Goal: Find contact information: Obtain details needed to contact an individual or organization

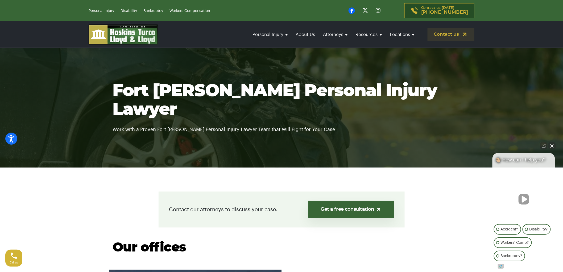
click at [134, 41] on img at bounding box center [123, 34] width 69 height 20
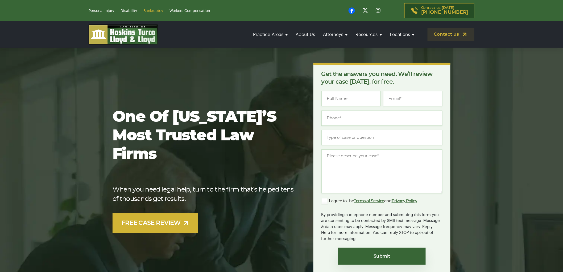
click at [153, 11] on link "Bankruptcy" at bounding box center [154, 11] width 20 height 4
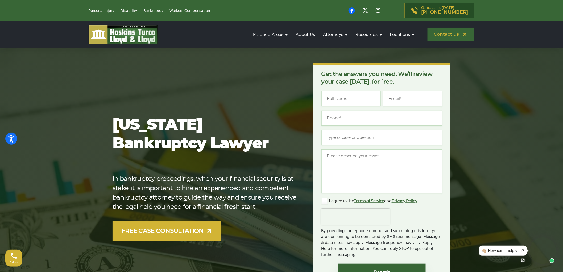
click at [453, 35] on link "Contact us" at bounding box center [451, 35] width 47 height 14
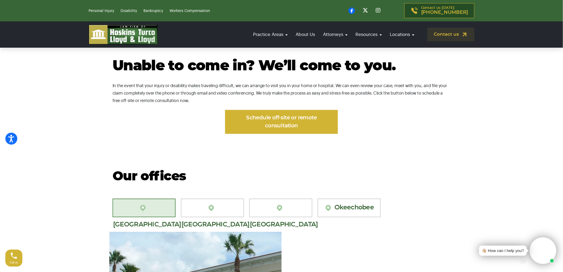
scroll to position [489, 0]
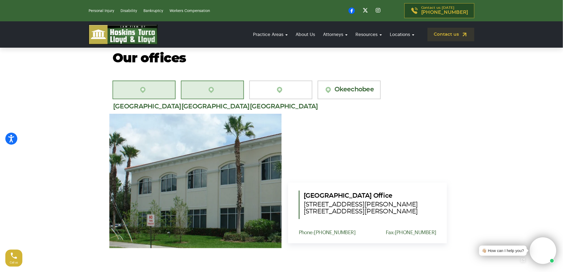
click at [202, 80] on link "[GEOGRAPHIC_DATA][PERSON_NAME]" at bounding box center [212, 89] width 63 height 19
